Goal: Find specific fact: Find specific fact

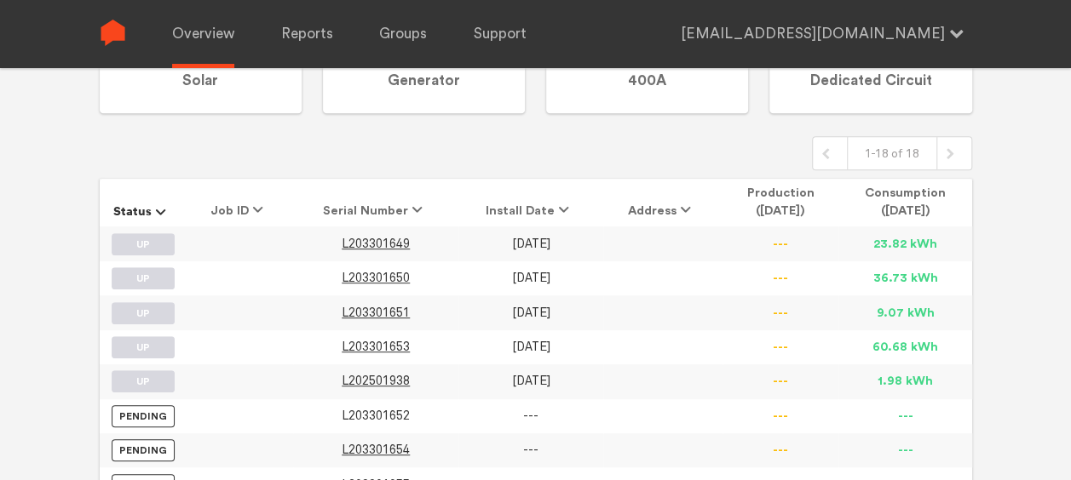
scroll to position [337, 0]
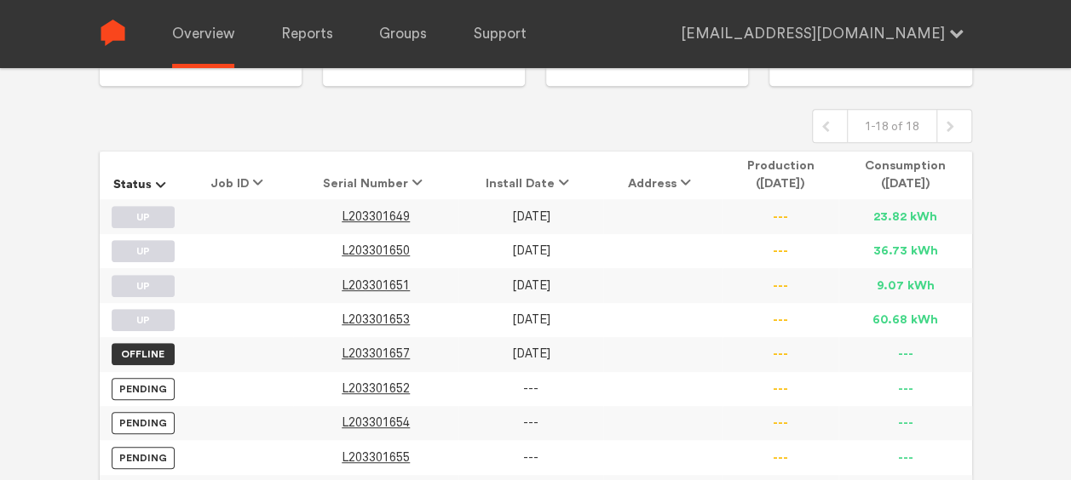
scroll to position [362, 0]
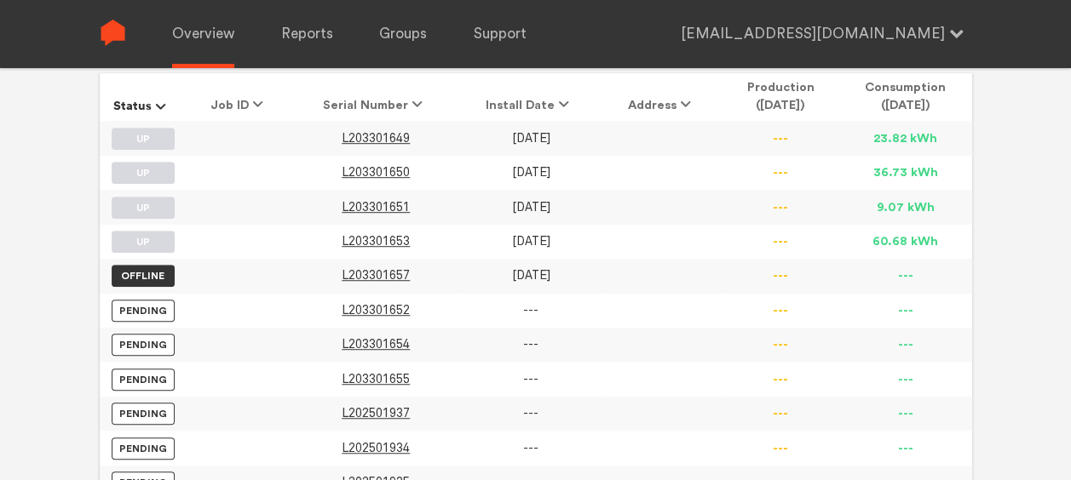
scroll to position [443, 0]
type input "[EMAIL_ADDRESS][DOMAIN_NAME]"
drag, startPoint x: 424, startPoint y: 271, endPoint x: 348, endPoint y: 268, distance: 76.7
click at [348, 268] on td "L203301657" at bounding box center [375, 275] width 165 height 34
copy span "203301657"
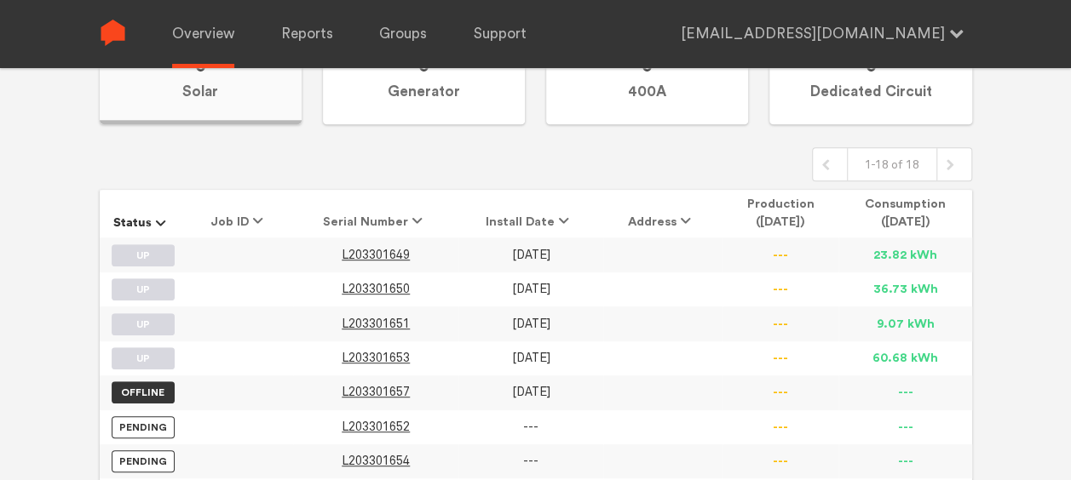
scroll to position [325, 0]
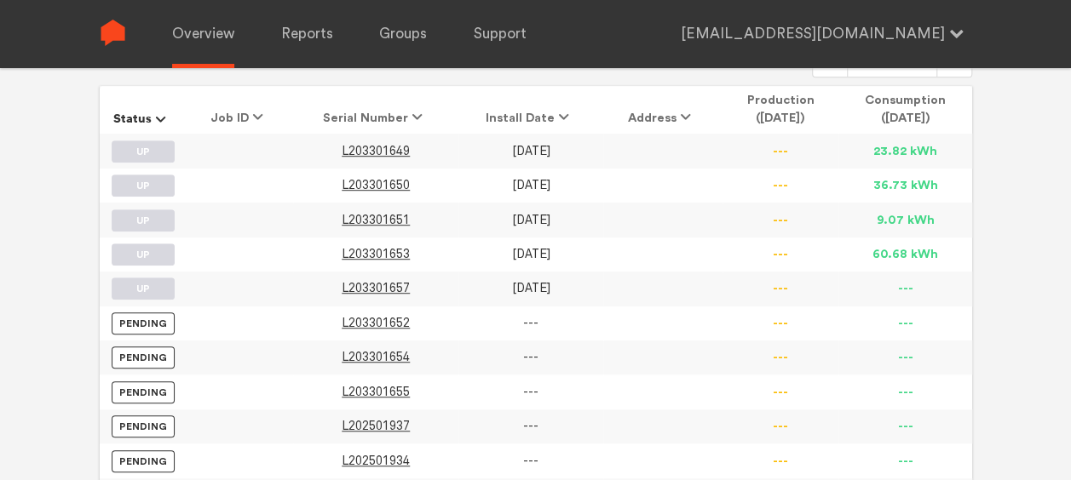
scroll to position [428, 0]
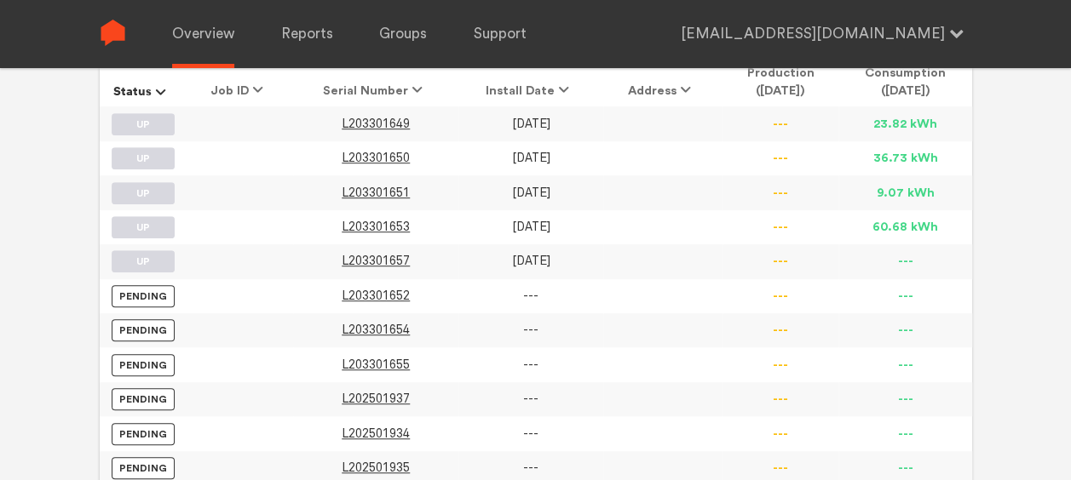
scroll to position [451, 0]
